Goal: Find contact information: Find contact information

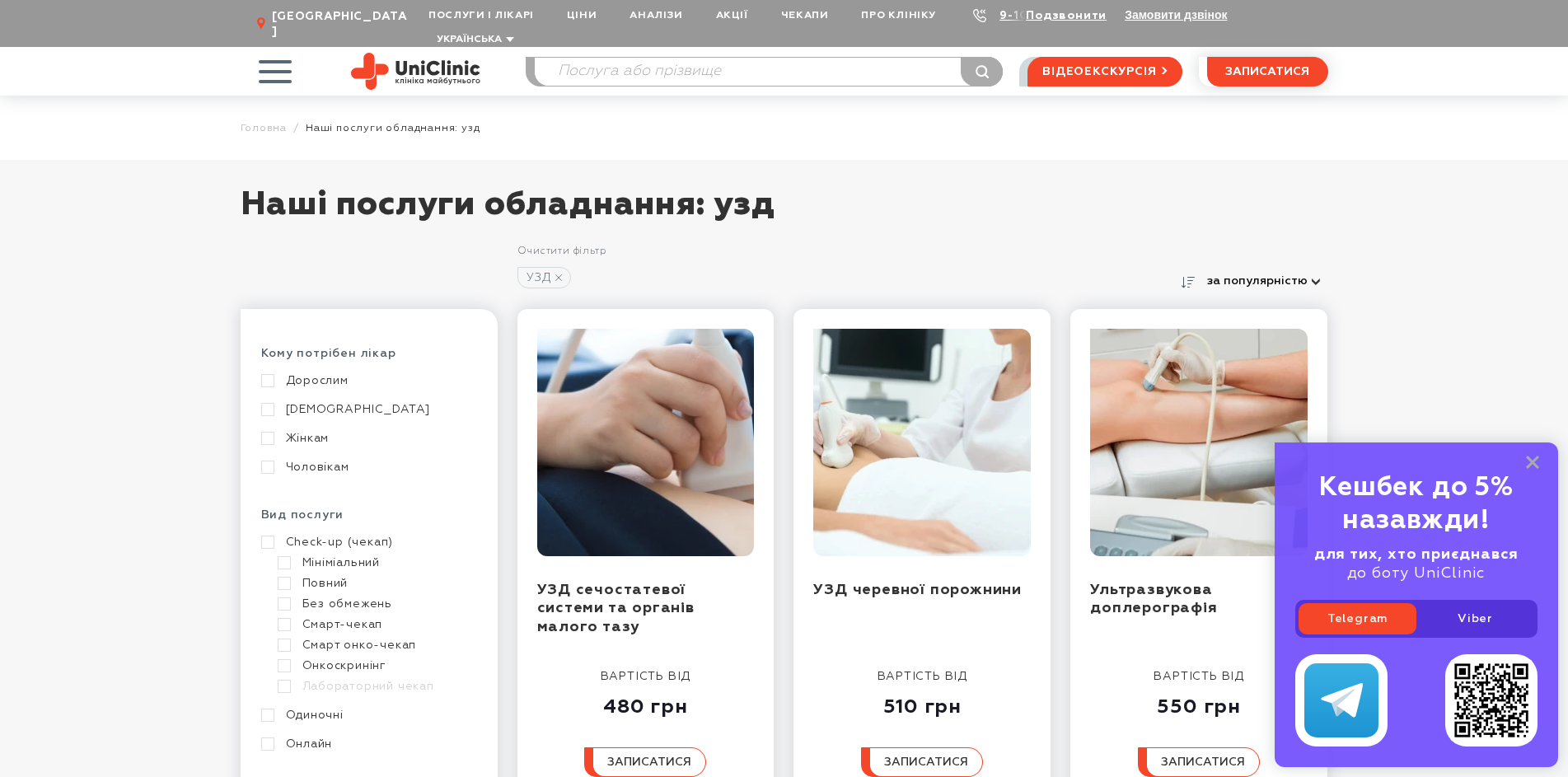
click at [278, 49] on span "button" at bounding box center [275, 71] width 68 height 68
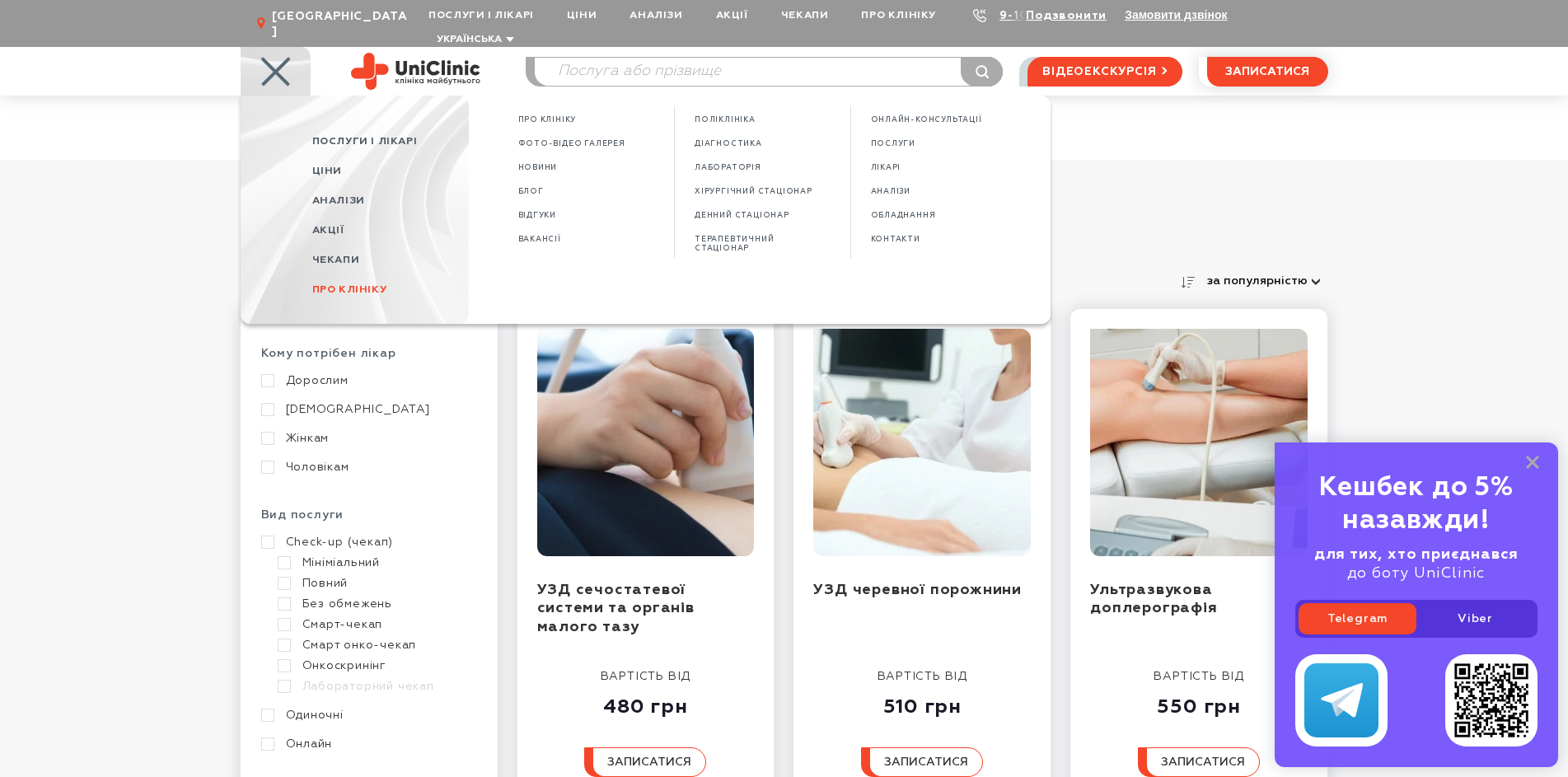
click at [363, 284] on span "Про клініку" at bounding box center [350, 289] width 75 height 11
click at [379, 284] on span "Про клініку" at bounding box center [350, 289] width 75 height 11
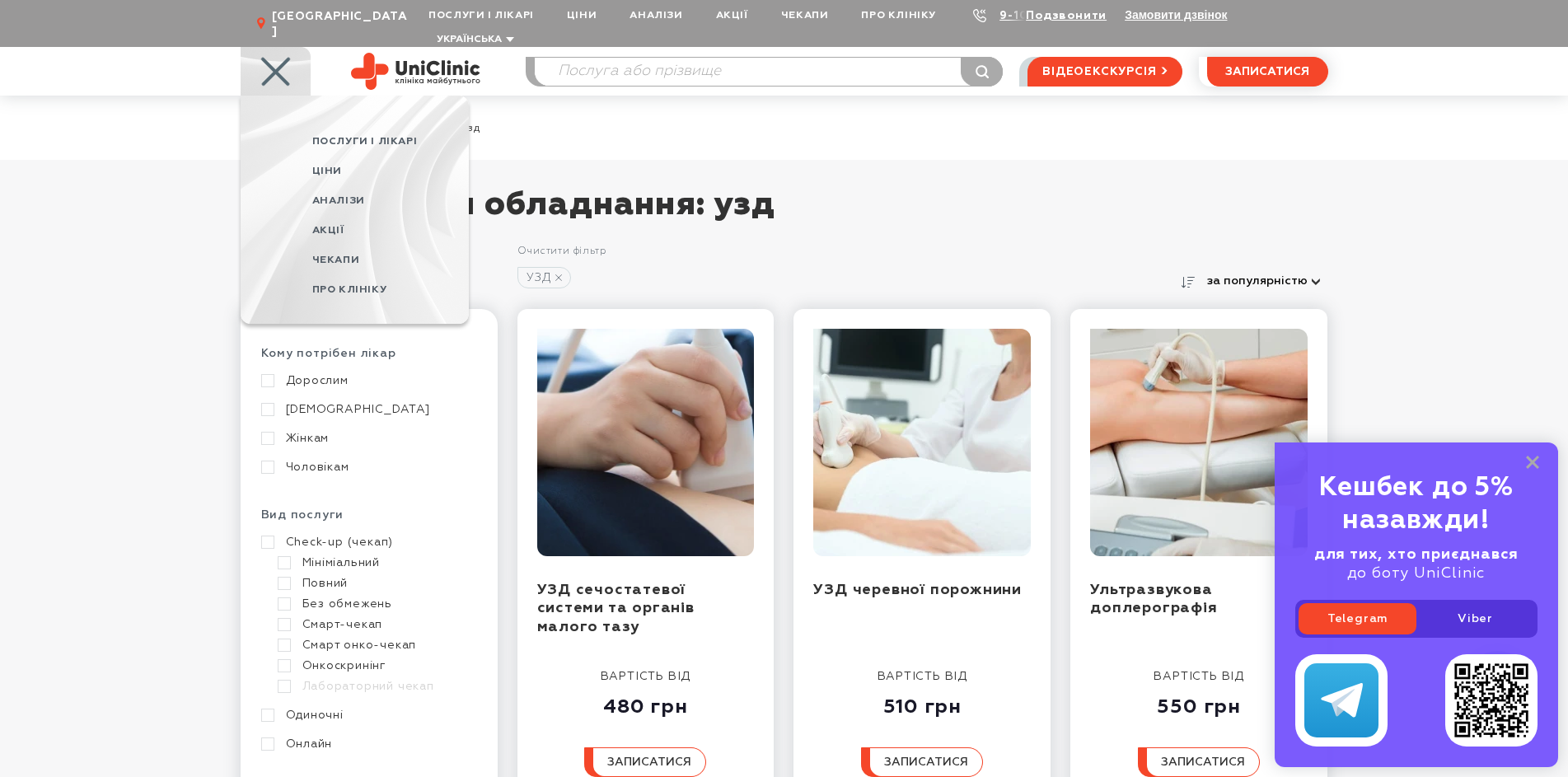
click at [379, 284] on span "Про клініку" at bounding box center [350, 289] width 75 height 11
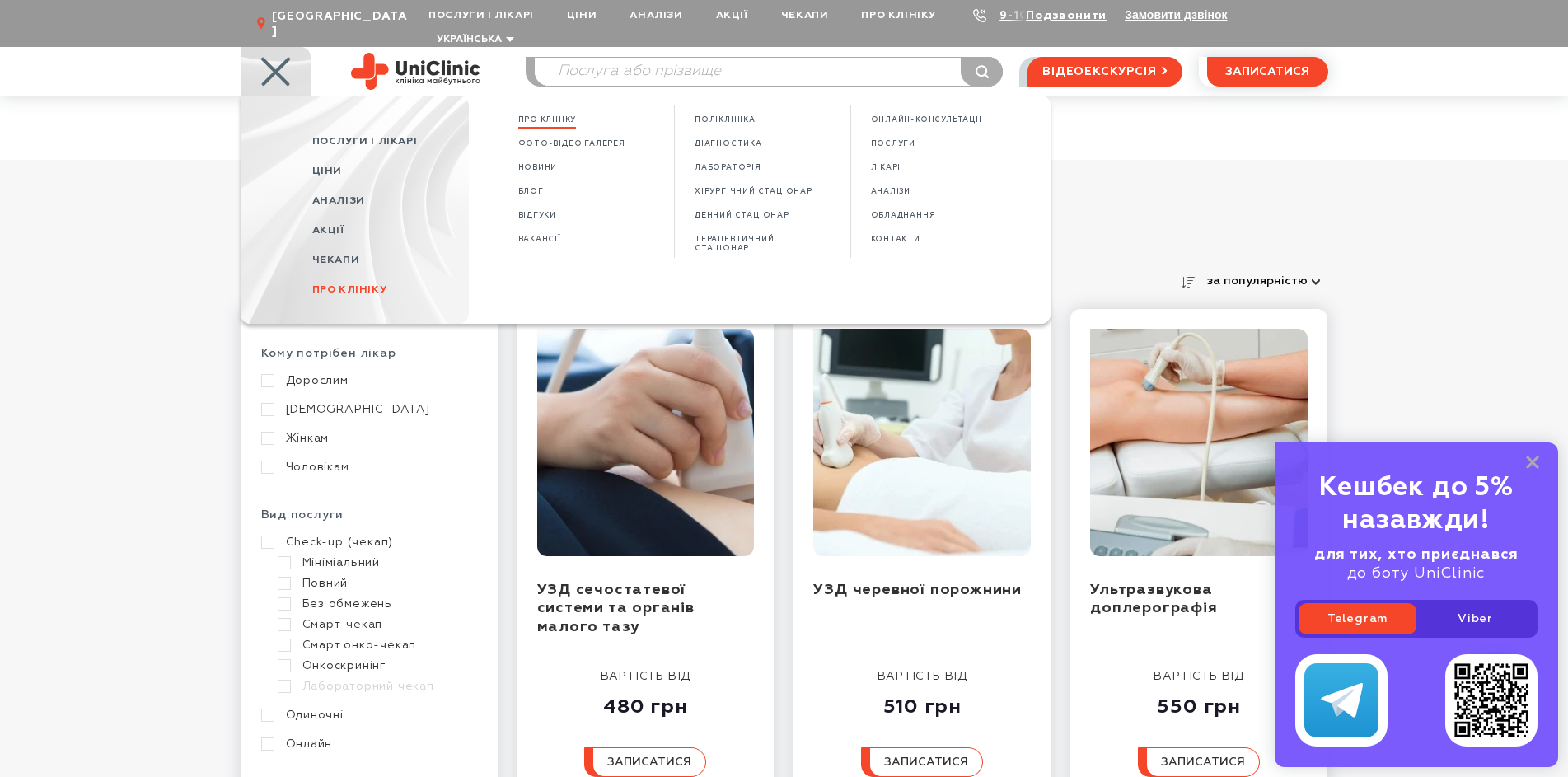
click at [555, 115] on span "Про клініку" at bounding box center [547, 120] width 59 height 9
click at [381, 284] on span "Про клініку" at bounding box center [350, 289] width 75 height 11
click at [354, 284] on span "Про клініку" at bounding box center [350, 289] width 75 height 11
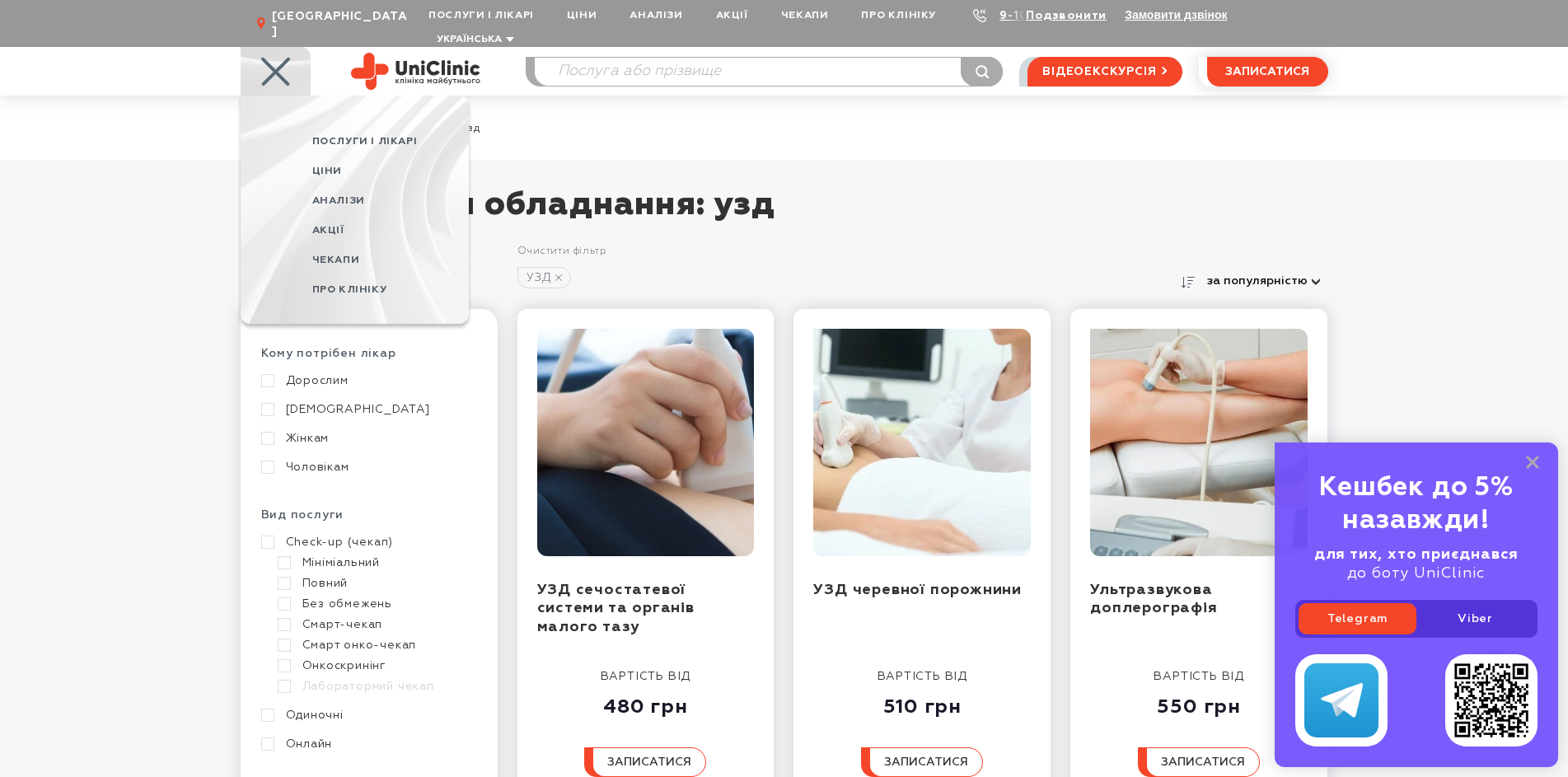
click at [372, 284] on span "Про клініку" at bounding box center [350, 289] width 75 height 11
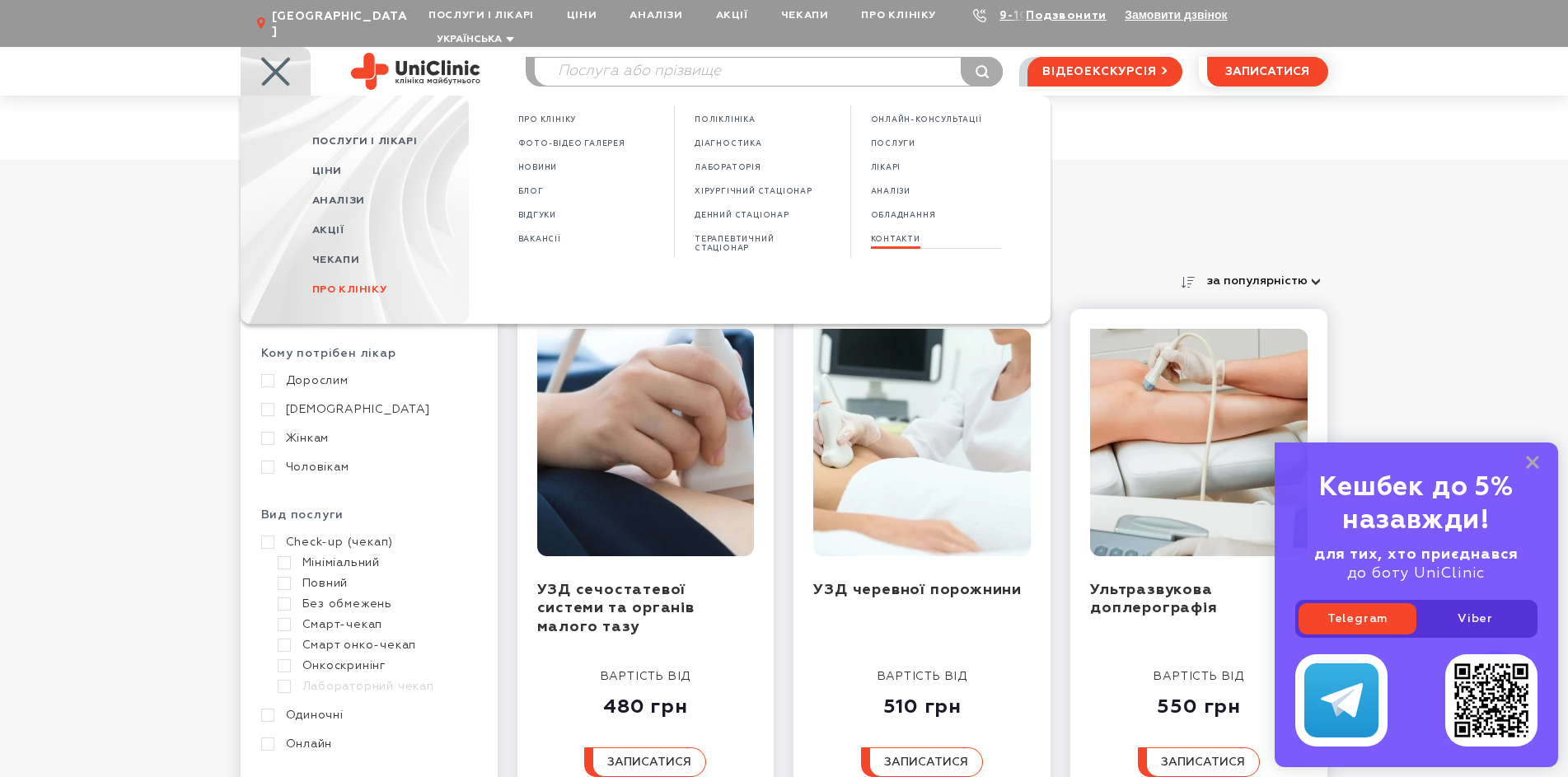
click at [904, 235] on span "КОНТАКТИ" at bounding box center [896, 239] width 50 height 9
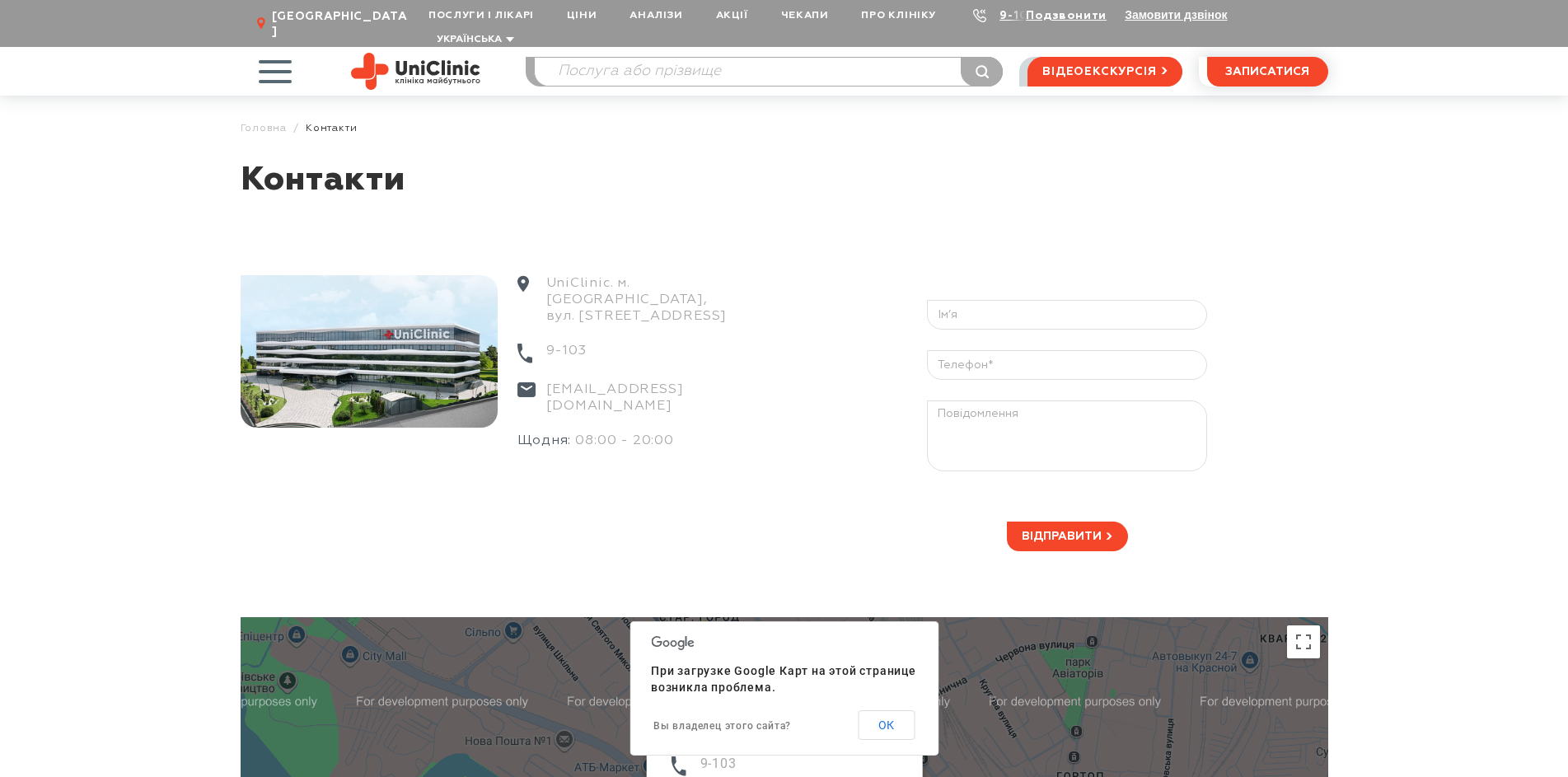
click at [684, 284] on div "UniClinic. м. [GEOGRAPHIC_DATA], вул. [STREET_ADDRESS]" at bounding box center [640, 308] width 245 height 67
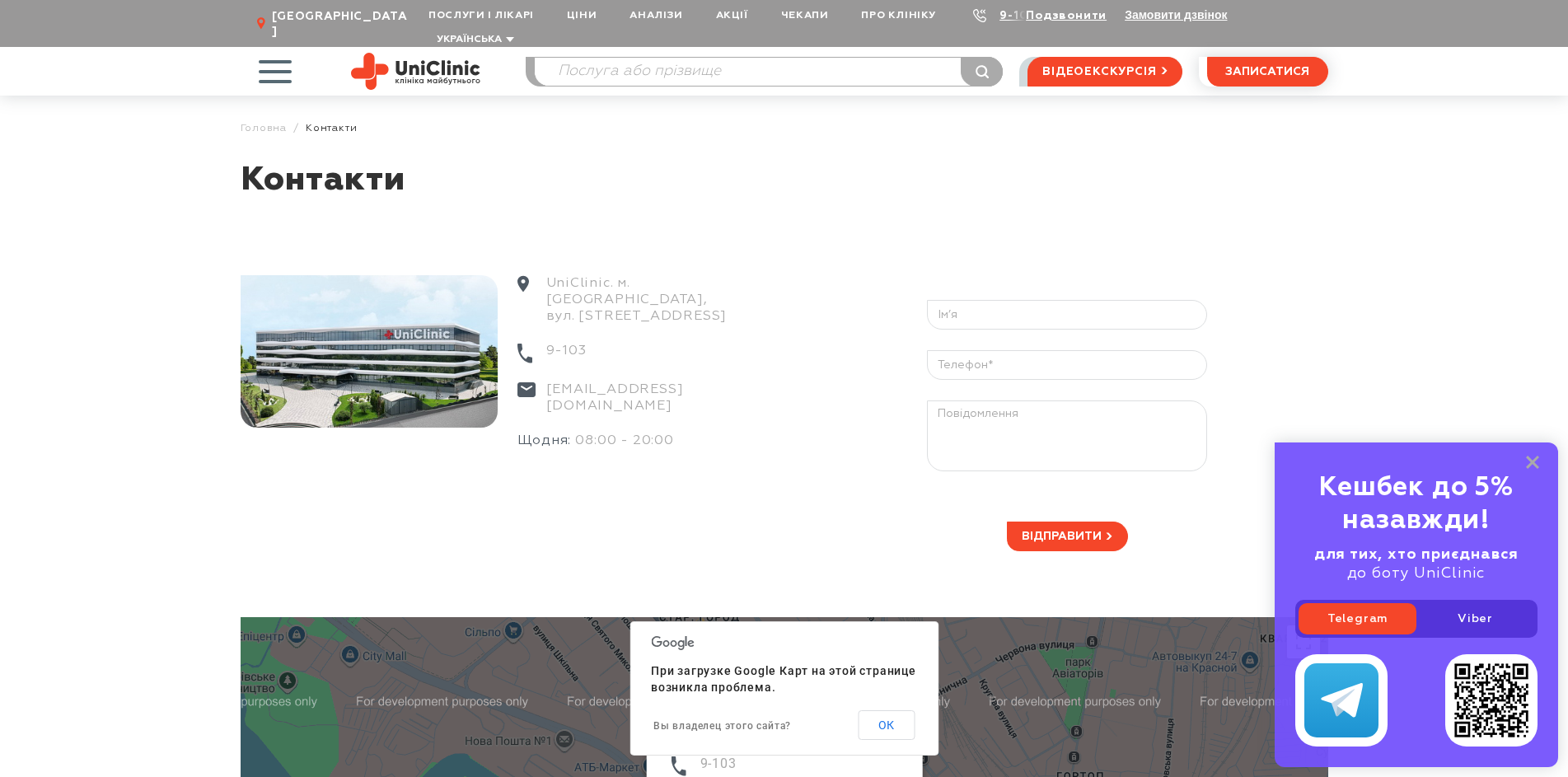
click at [648, 283] on div "UniClinic. м. [GEOGRAPHIC_DATA], вул. [STREET_ADDRESS]" at bounding box center [640, 308] width 245 height 67
click at [524, 275] on icon at bounding box center [524, 283] width 12 height 17
click at [525, 275] on icon at bounding box center [524, 283] width 12 height 17
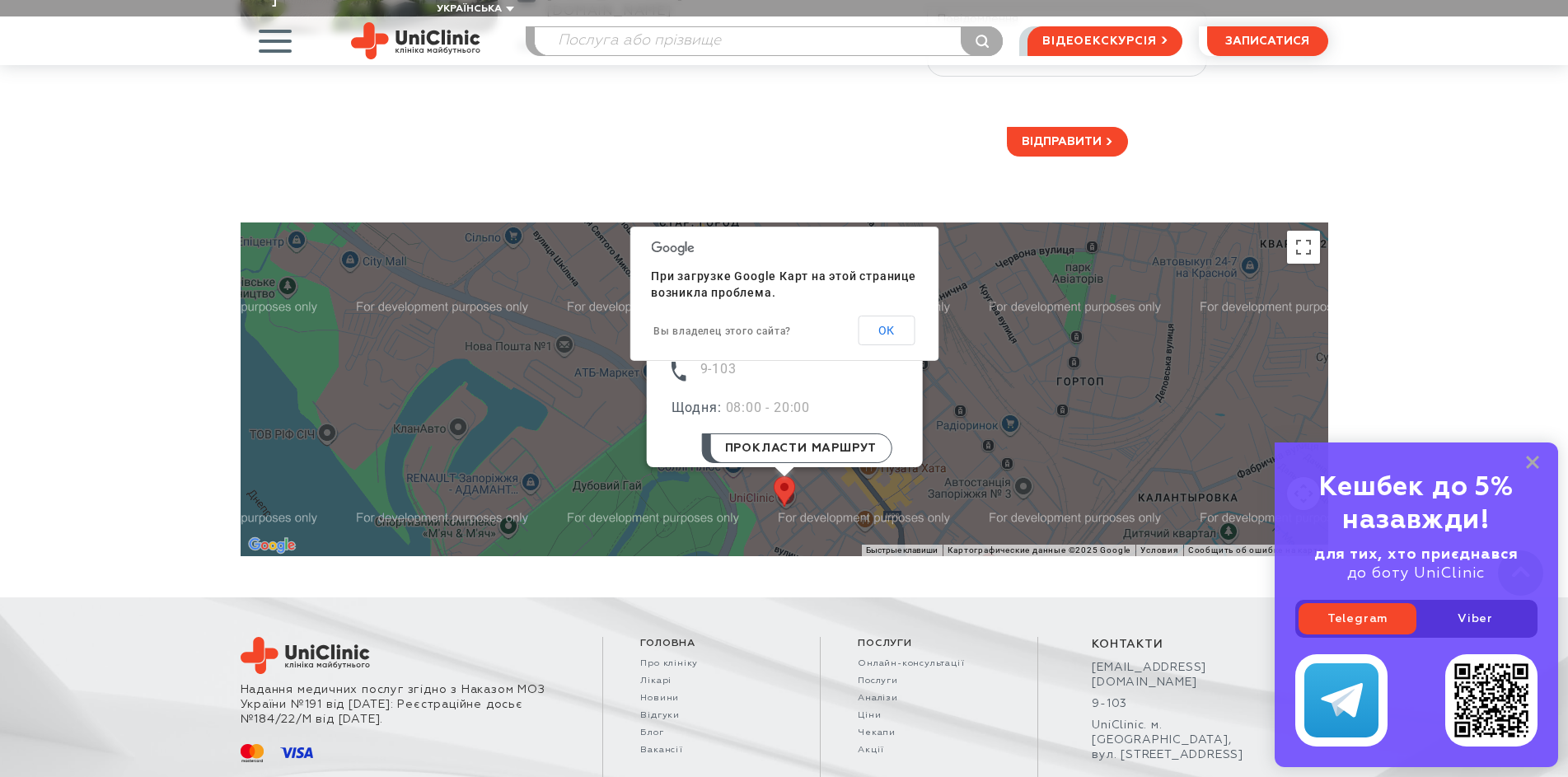
scroll to position [475, 0]
